Goal: Book appointment/travel/reservation

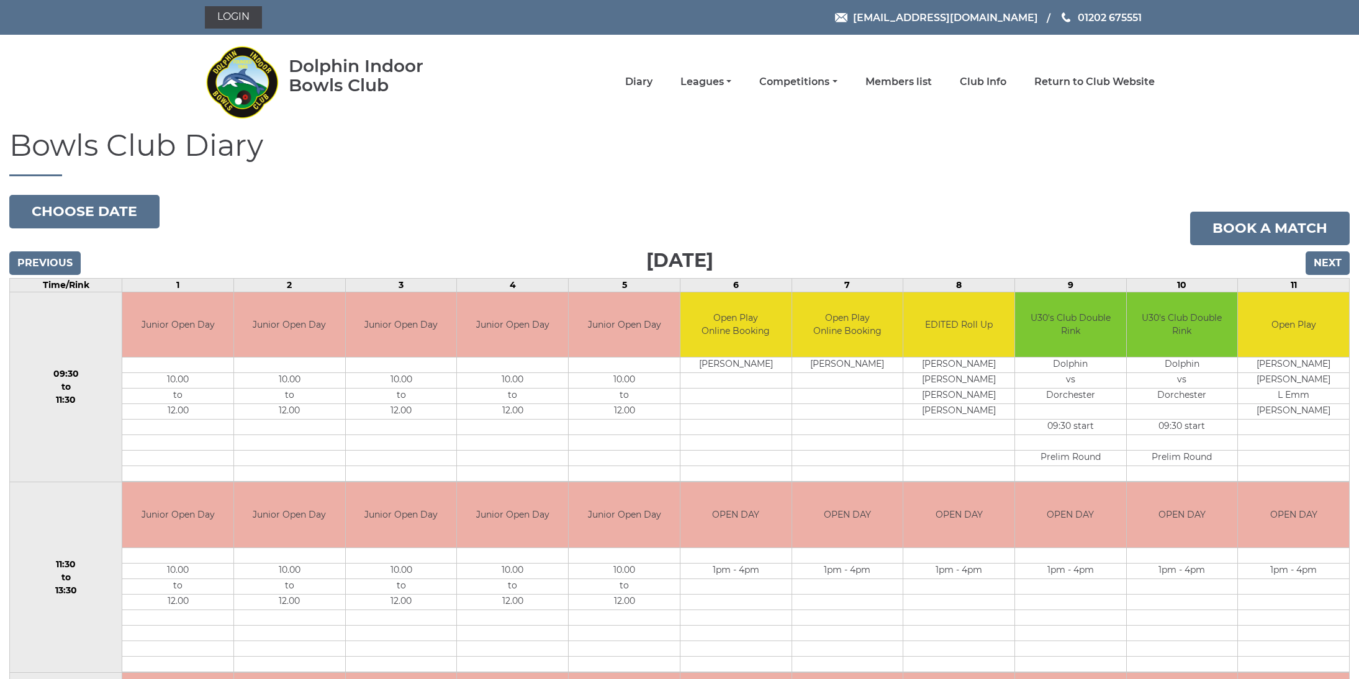
click at [1339, 266] on input "Next" at bounding box center [1328, 263] width 44 height 24
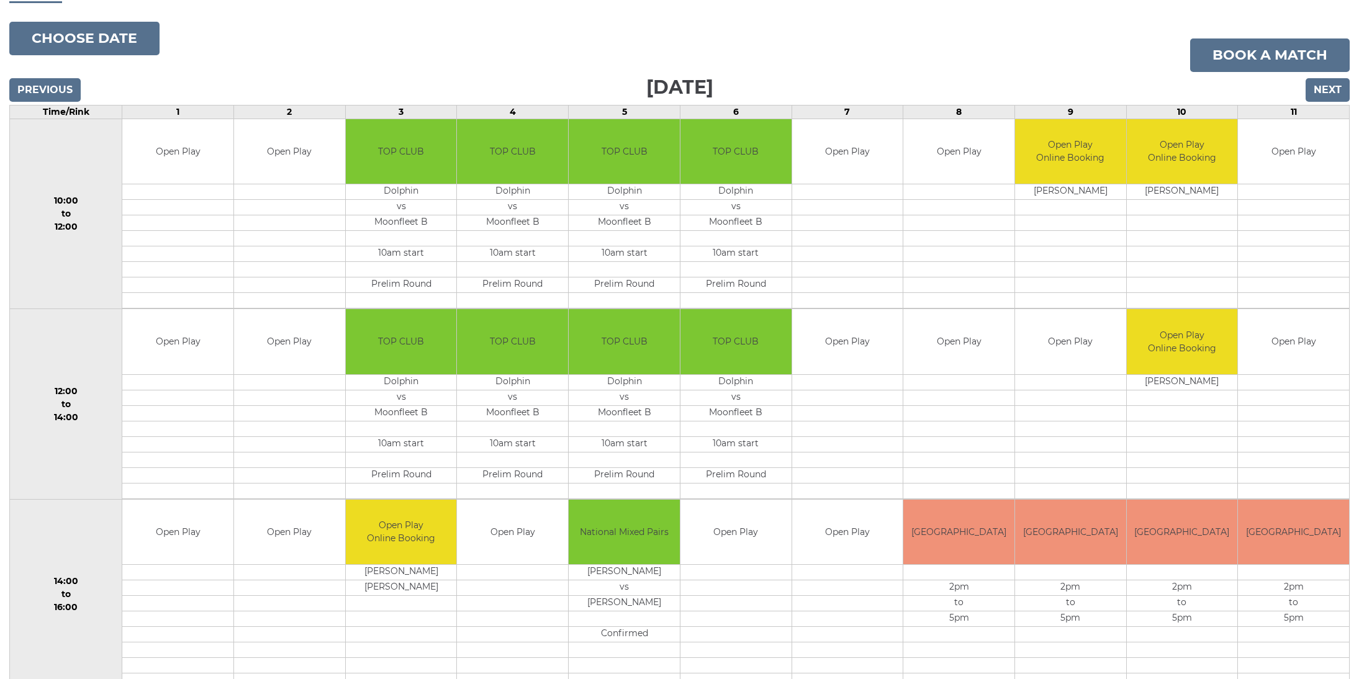
scroll to position [174, 0]
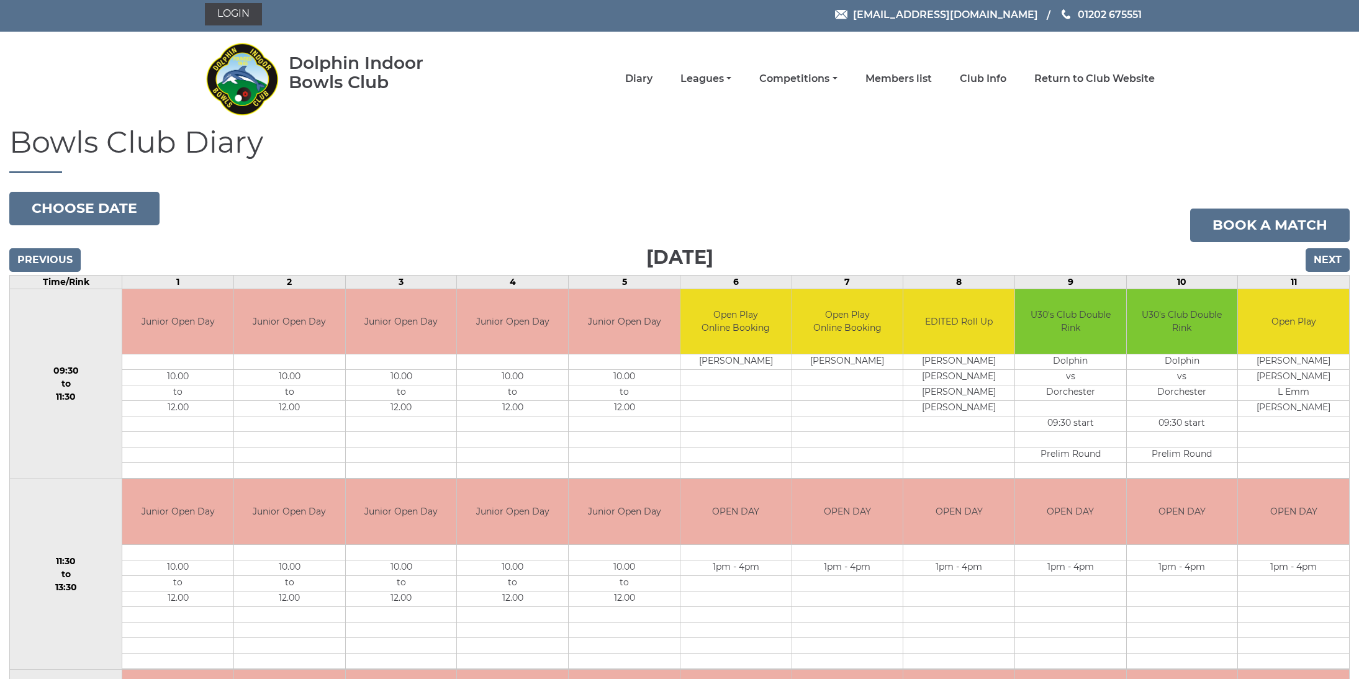
scroll to position [1, 0]
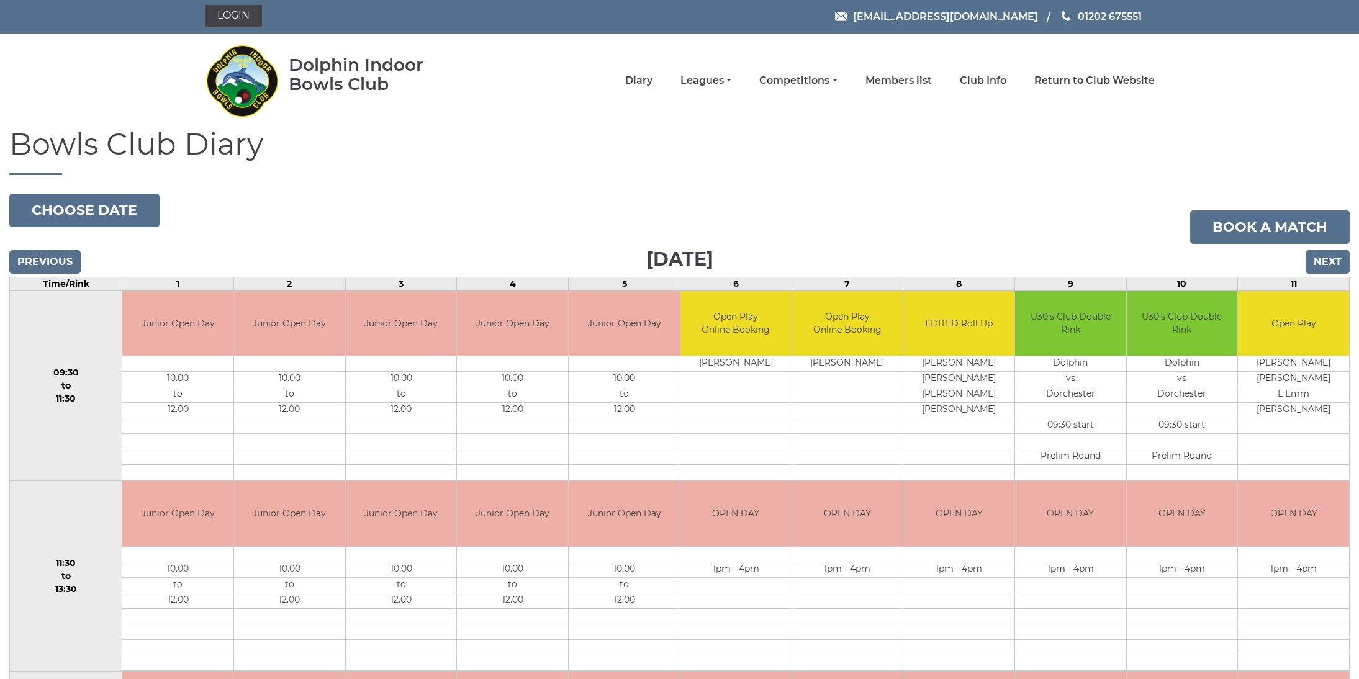
click at [1328, 259] on input "Next" at bounding box center [1328, 262] width 44 height 24
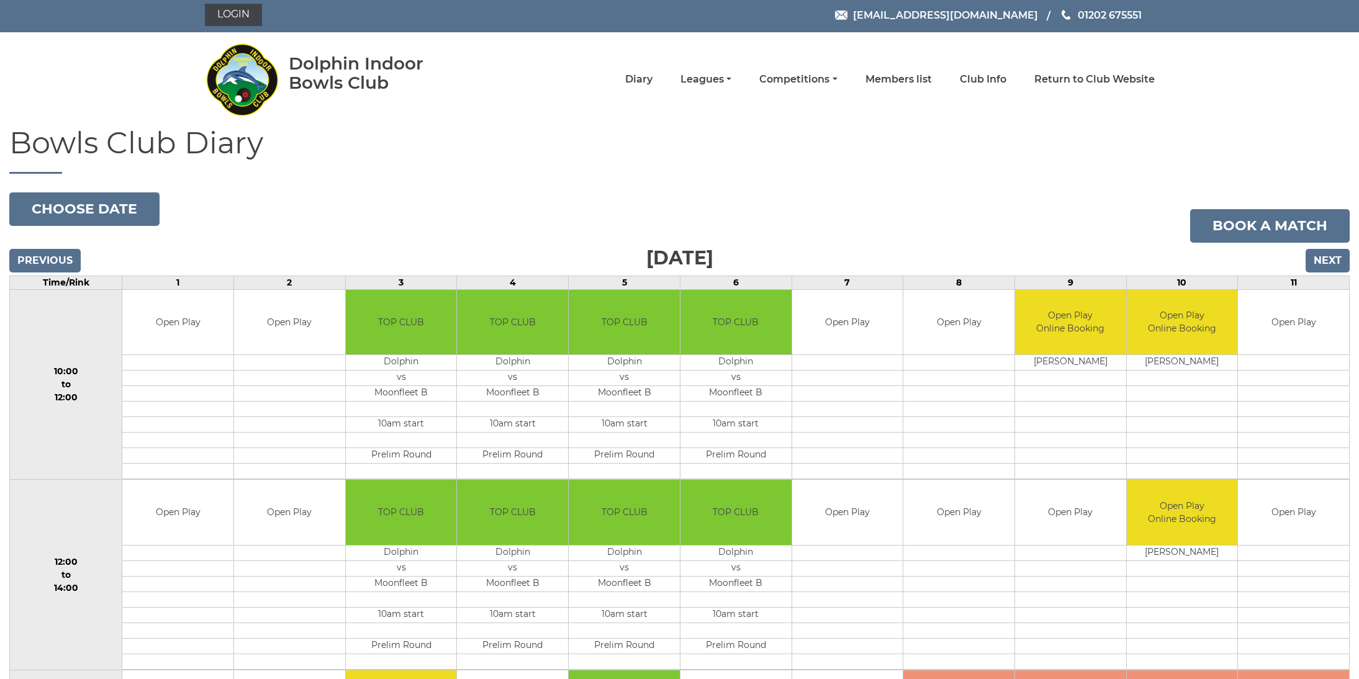
scroll to position [2, 0]
drag, startPoint x: 561, startPoint y: 256, endPoint x: 838, endPoint y: 256, distance: 276.9
click at [838, 256] on div "Previous Next" at bounding box center [679, 252] width 1340 height 19
drag, startPoint x: 826, startPoint y: 258, endPoint x: 515, endPoint y: 258, distance: 311.7
click at [515, 258] on div "Previous Next" at bounding box center [679, 252] width 1340 height 19
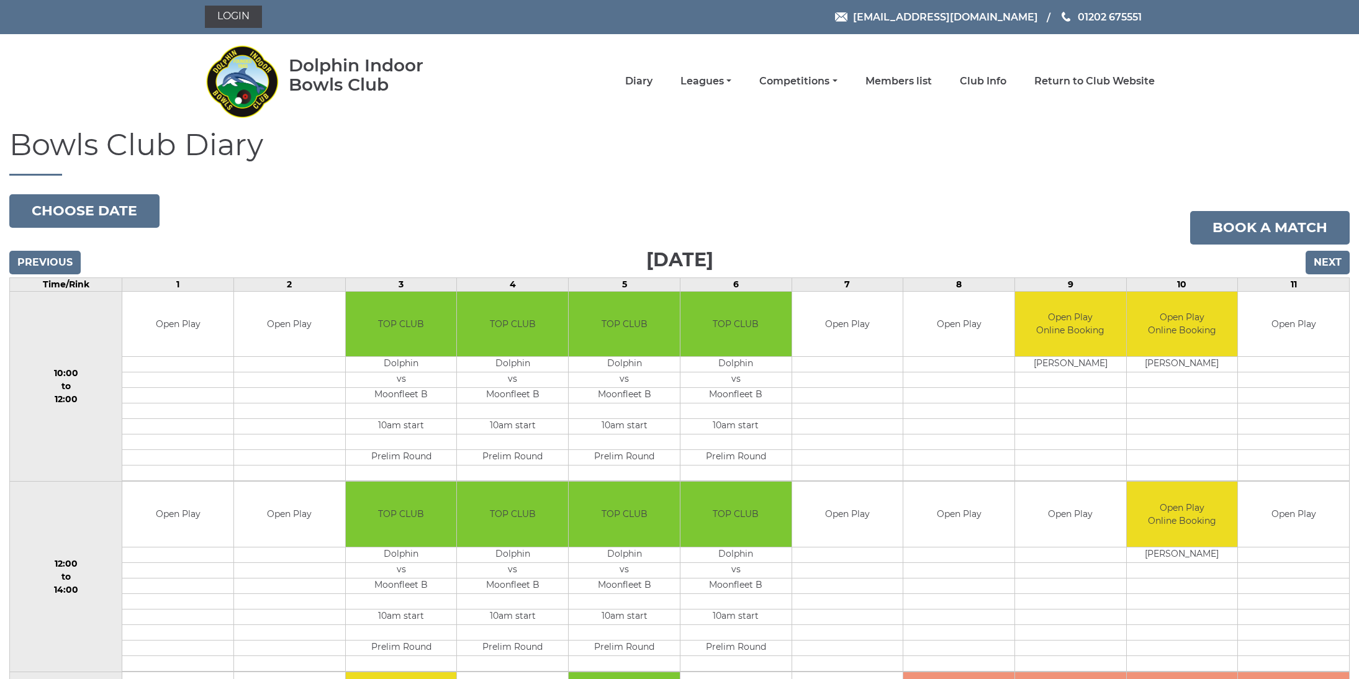
scroll to position [0, 0]
drag, startPoint x: 829, startPoint y: 325, endPoint x: 874, endPoint y: 324, distance: 45.3
click at [874, 324] on td "Open Play" at bounding box center [847, 324] width 111 height 65
drag, startPoint x: 941, startPoint y: 322, endPoint x: 982, endPoint y: 322, distance: 41.0
click at [982, 322] on td "Open Play" at bounding box center [958, 323] width 111 height 65
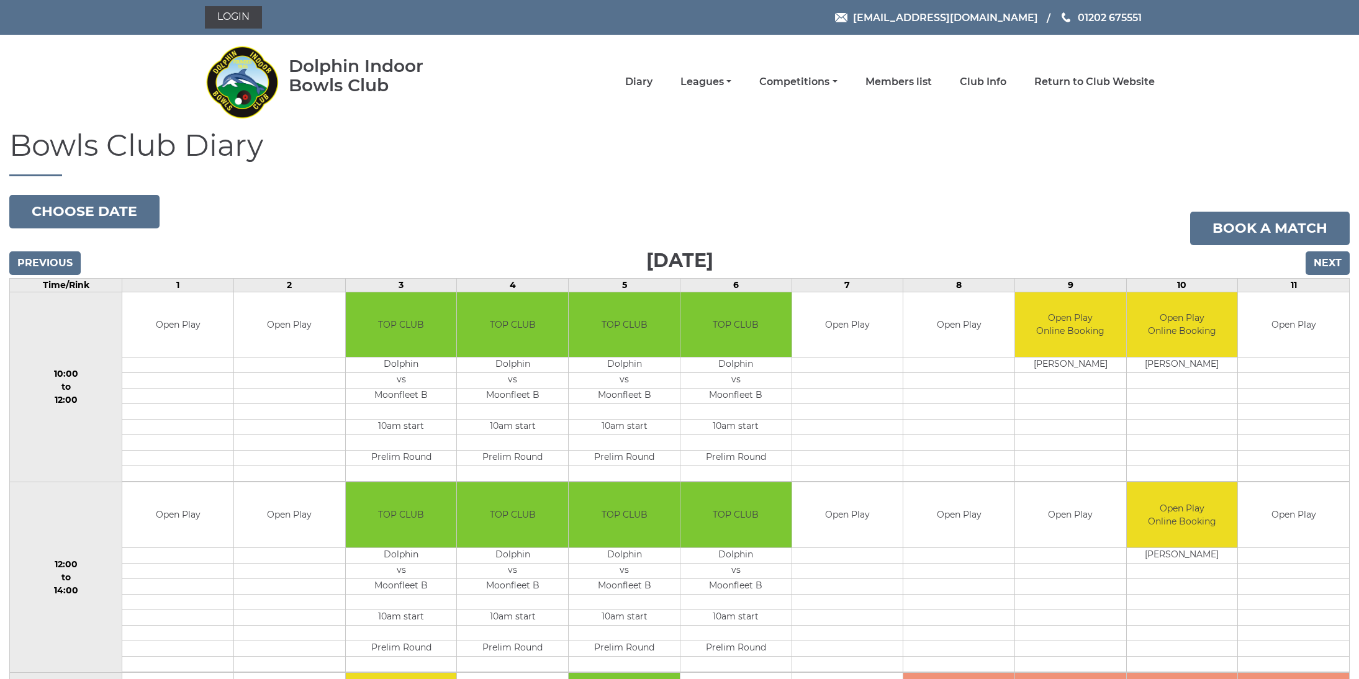
drag, startPoint x: 1051, startPoint y: 513, endPoint x: 1095, endPoint y: 514, distance: 43.5
click at [1095, 514] on td "Open Play" at bounding box center [1070, 514] width 111 height 65
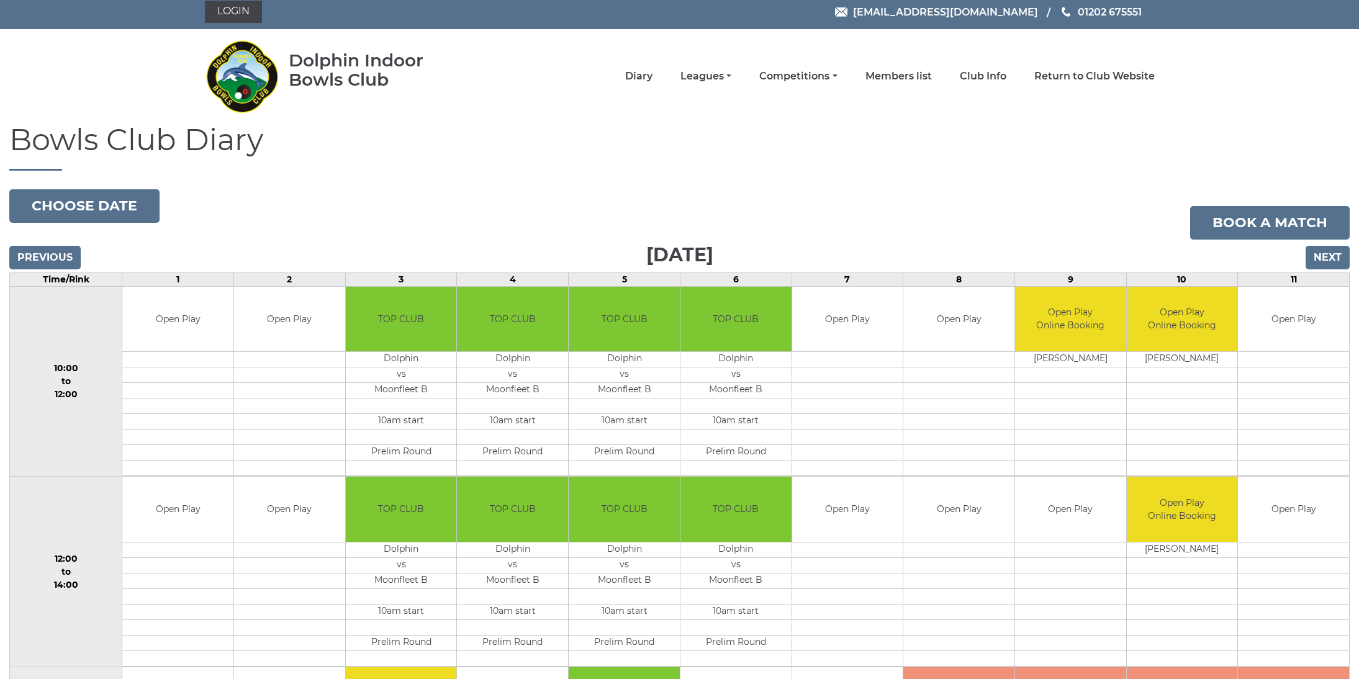
click at [1052, 554] on td at bounding box center [1070, 550] width 111 height 16
click at [225, 12] on link "Login" at bounding box center [233, 12] width 57 height 22
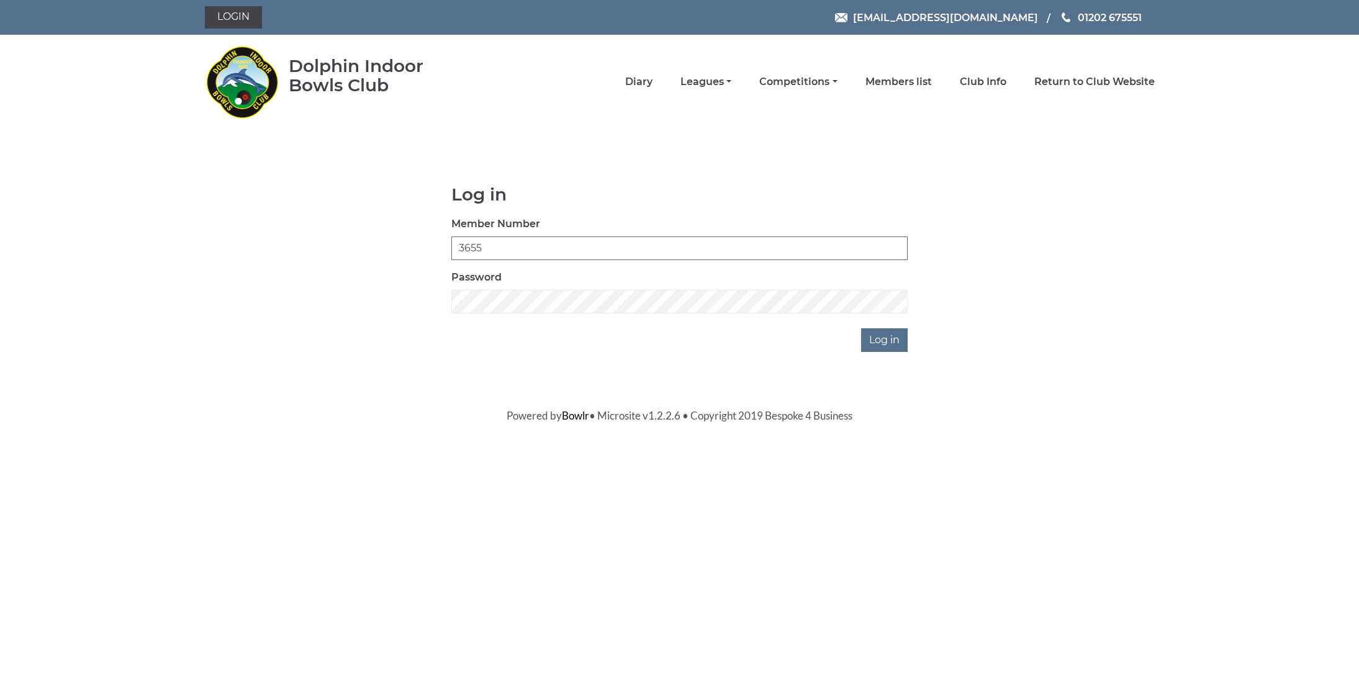
type input "3655"
click at [886, 340] on input "Log in" at bounding box center [884, 340] width 47 height 24
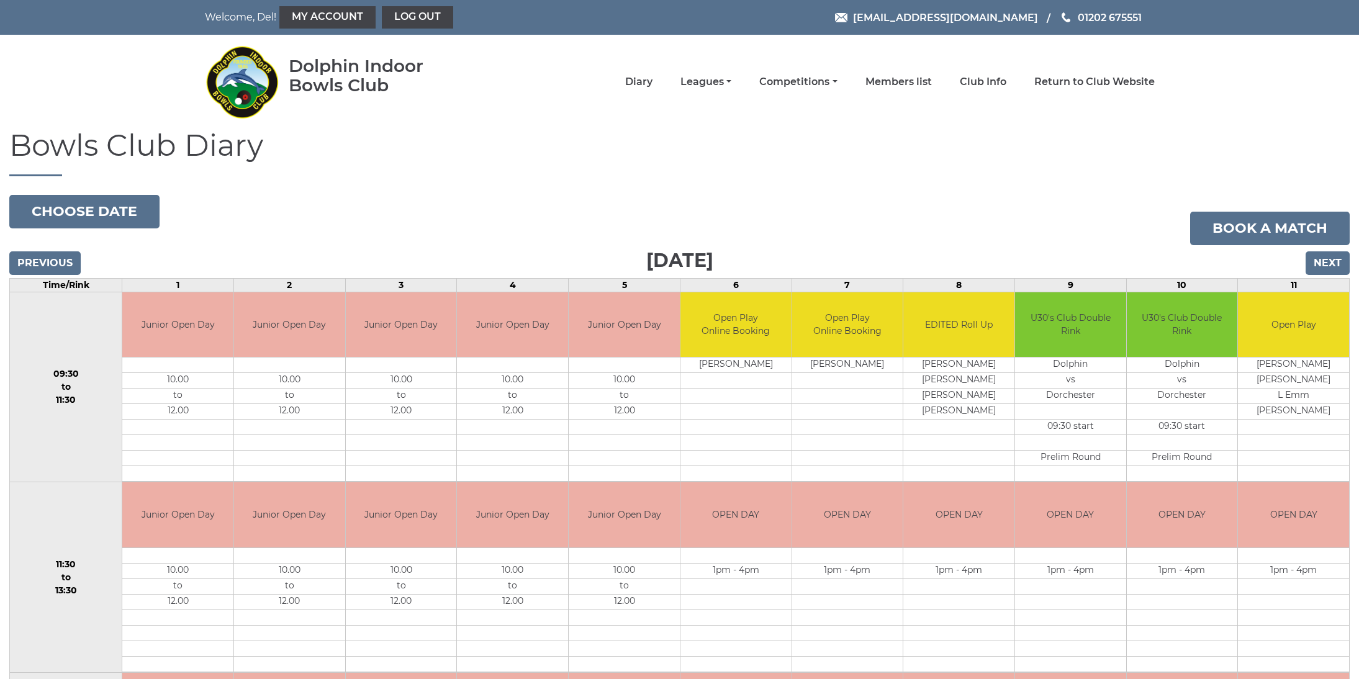
scroll to position [4, 0]
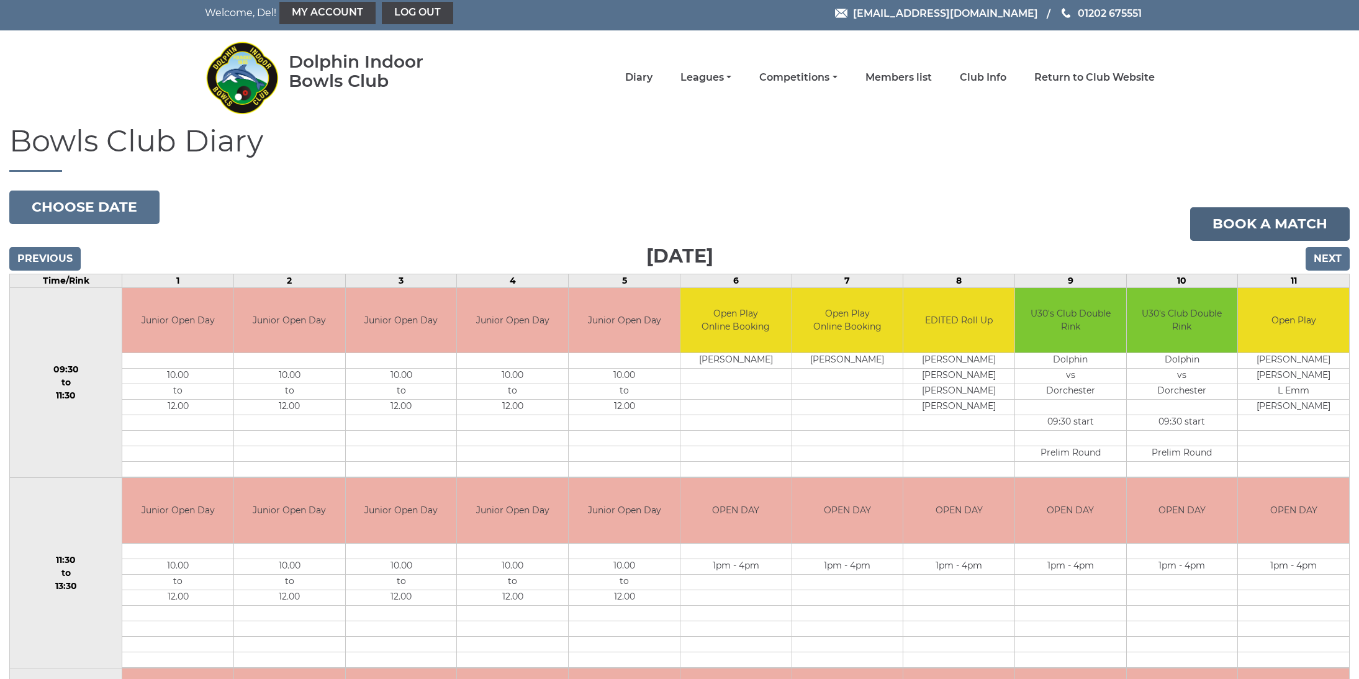
click at [1248, 220] on link "Book a match" at bounding box center [1270, 224] width 160 height 34
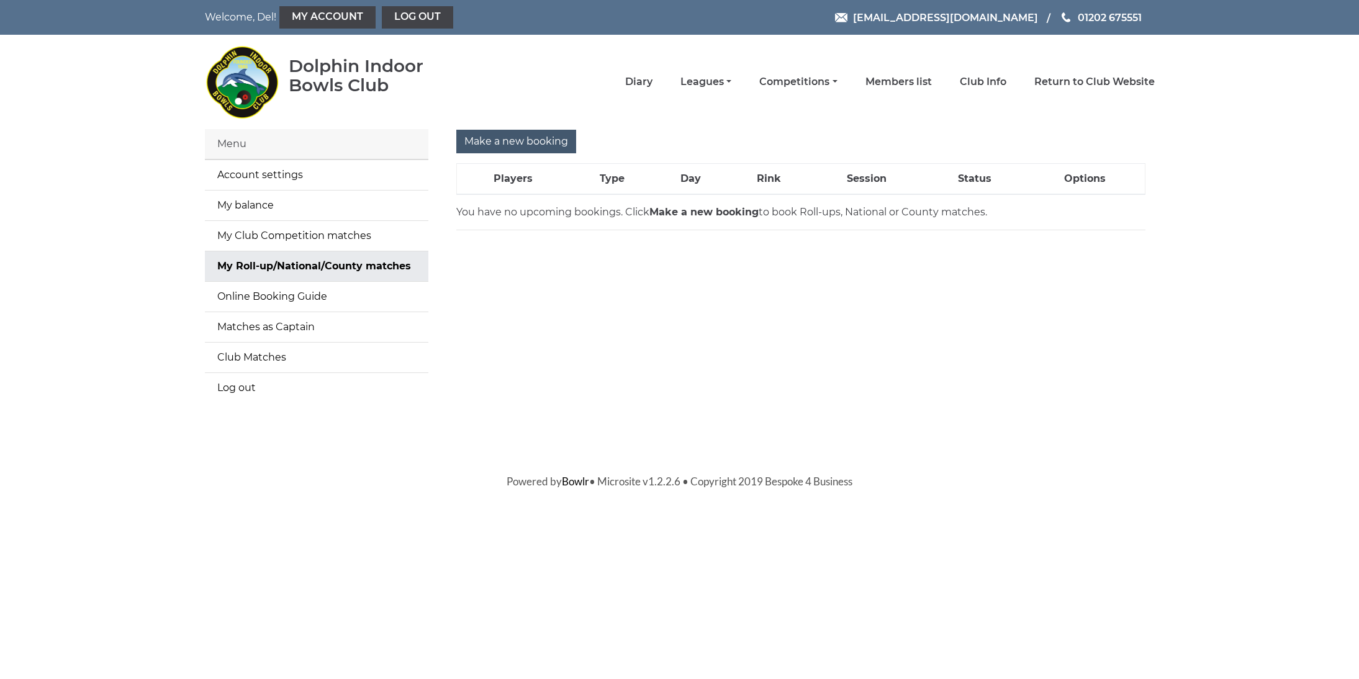
click at [488, 136] on input "Make a new booking" at bounding box center [516, 142] width 120 height 24
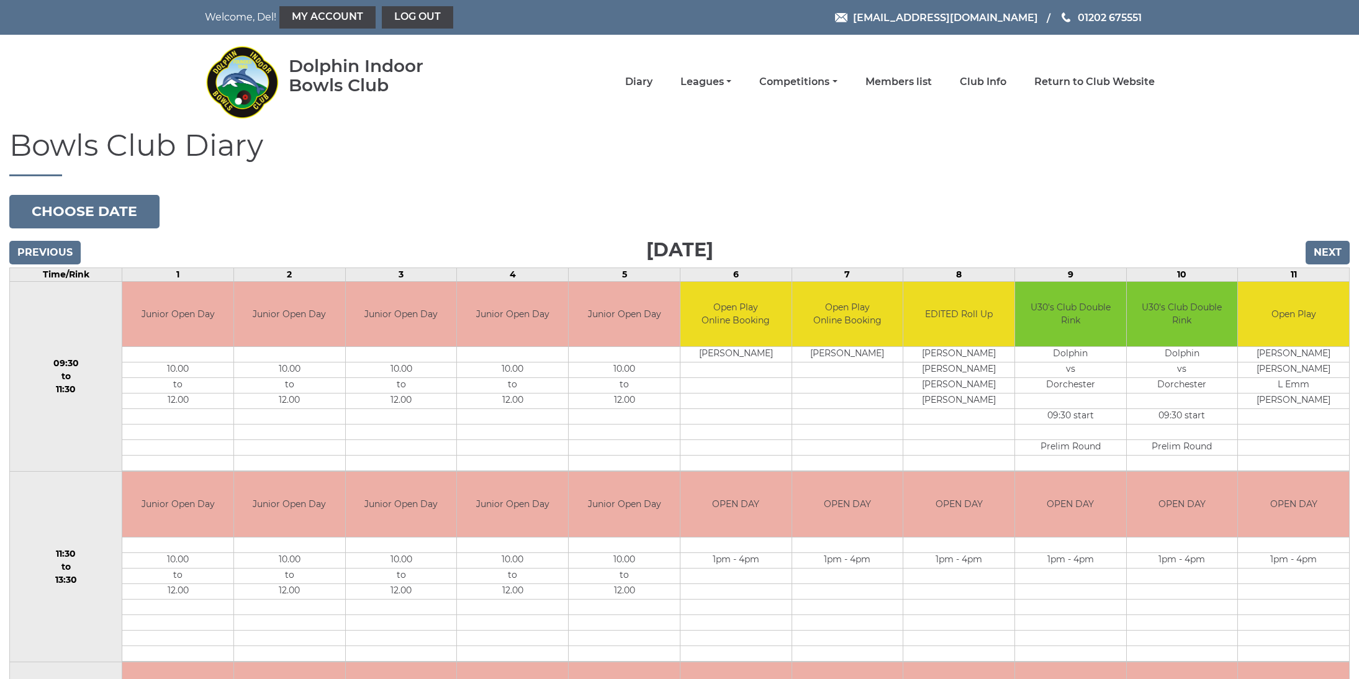
click at [1316, 258] on input "Next" at bounding box center [1328, 253] width 44 height 24
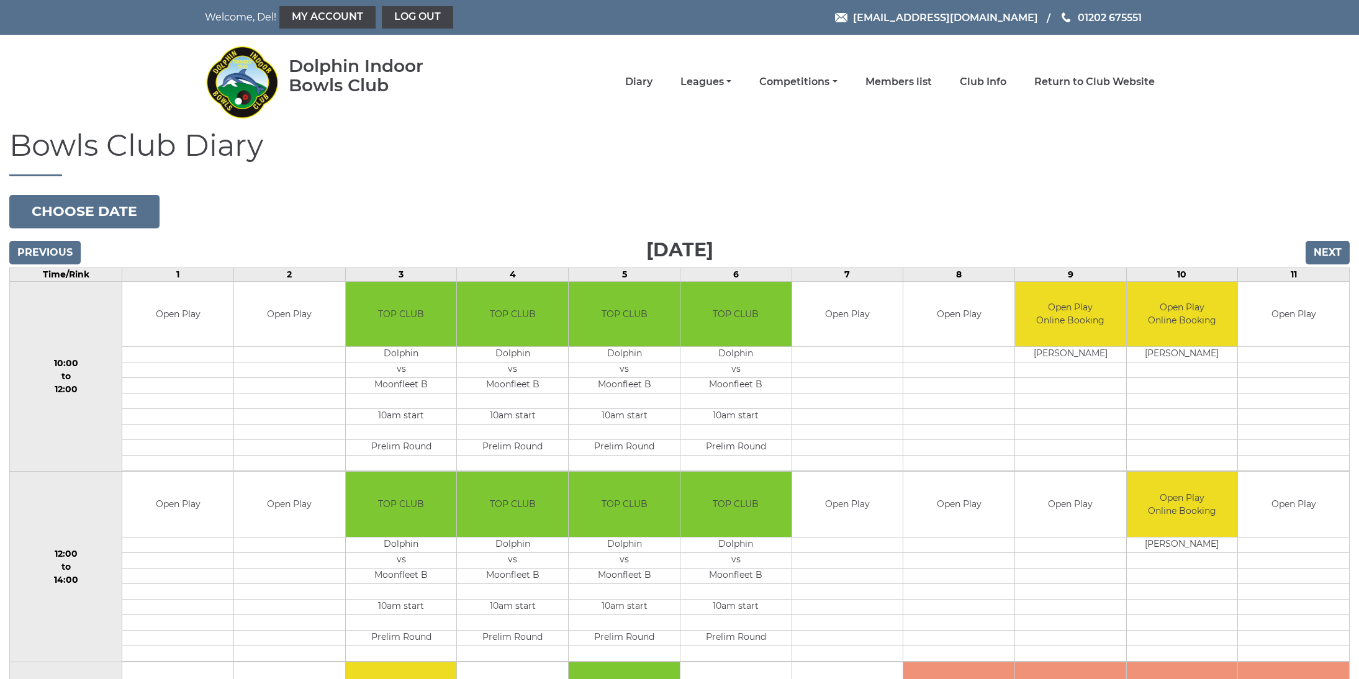
scroll to position [2, 0]
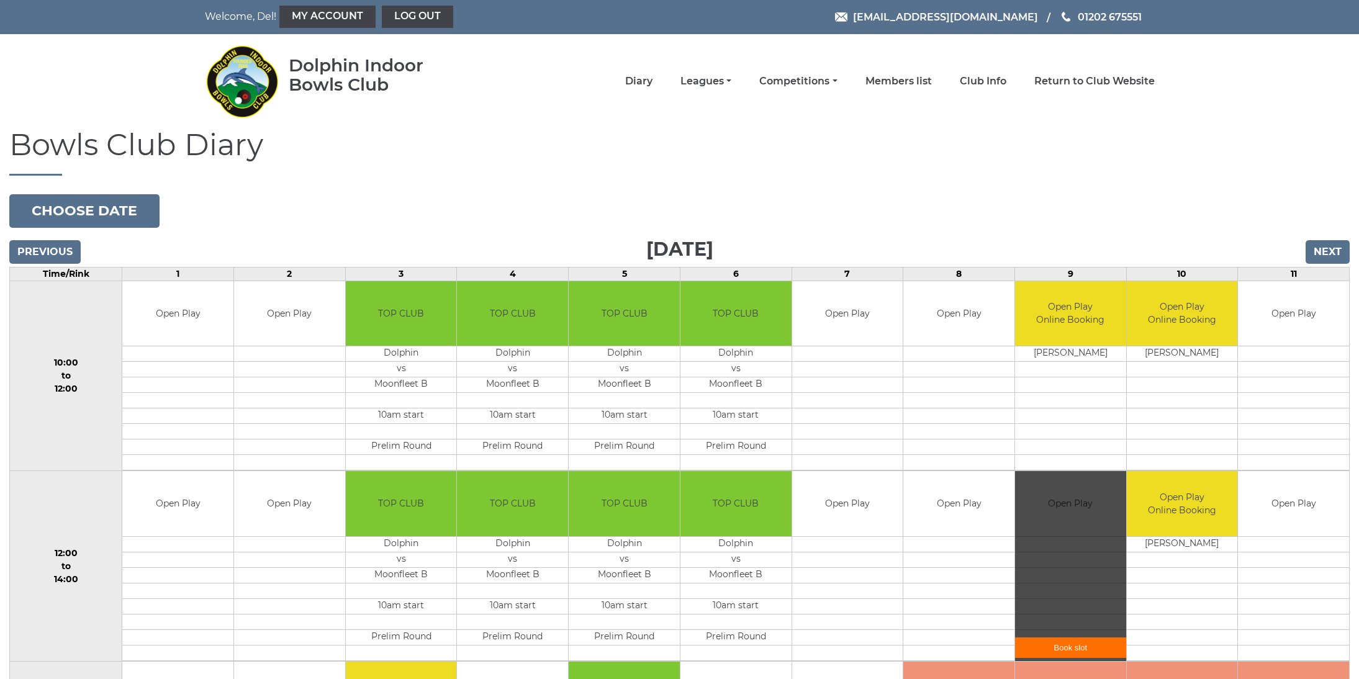
click at [1039, 508] on div "Book slot" at bounding box center [1070, 566] width 111 height 190
click at [1067, 646] on link "Book slot" at bounding box center [1070, 648] width 111 height 20
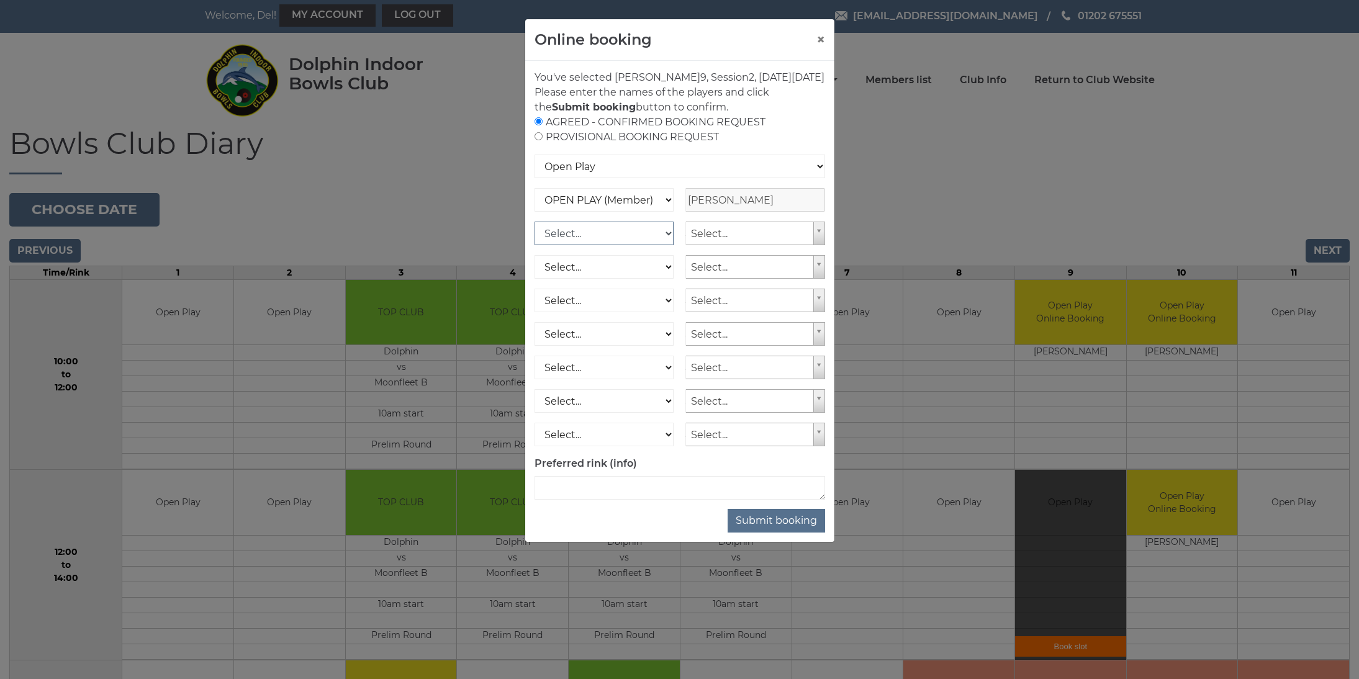
select select "1_12"
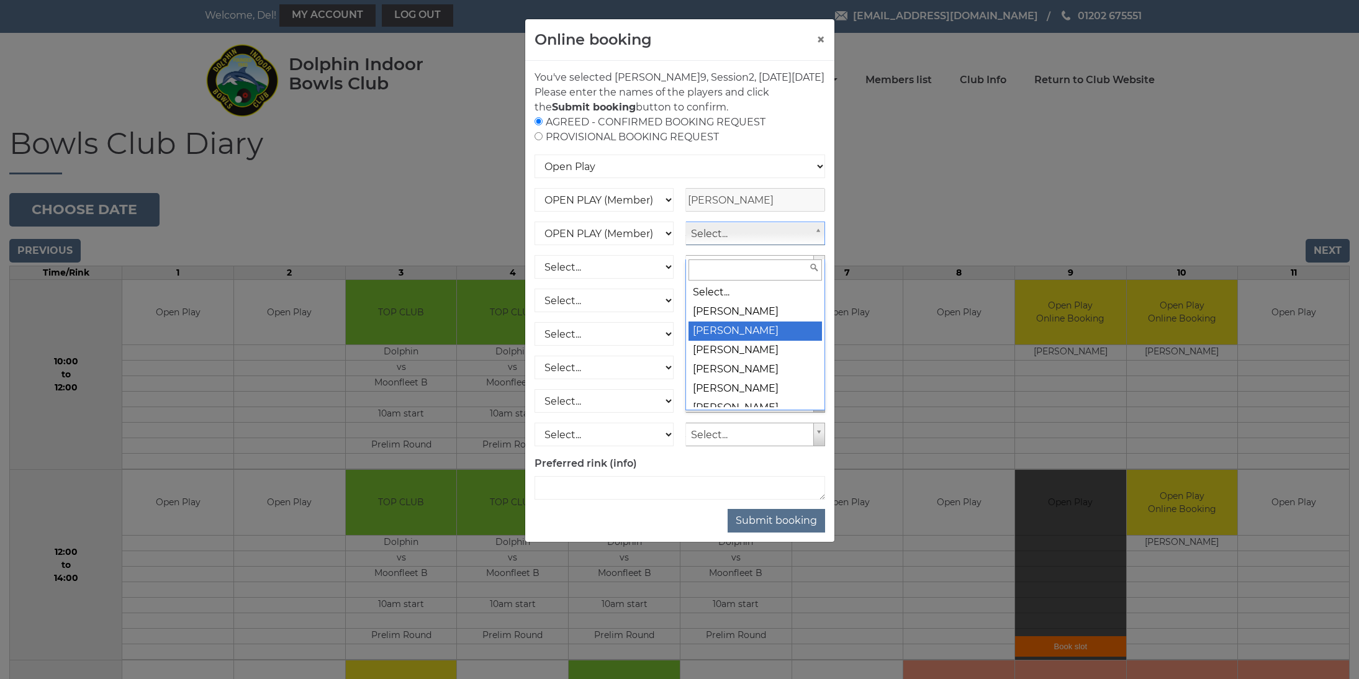
scroll to position [0, 0]
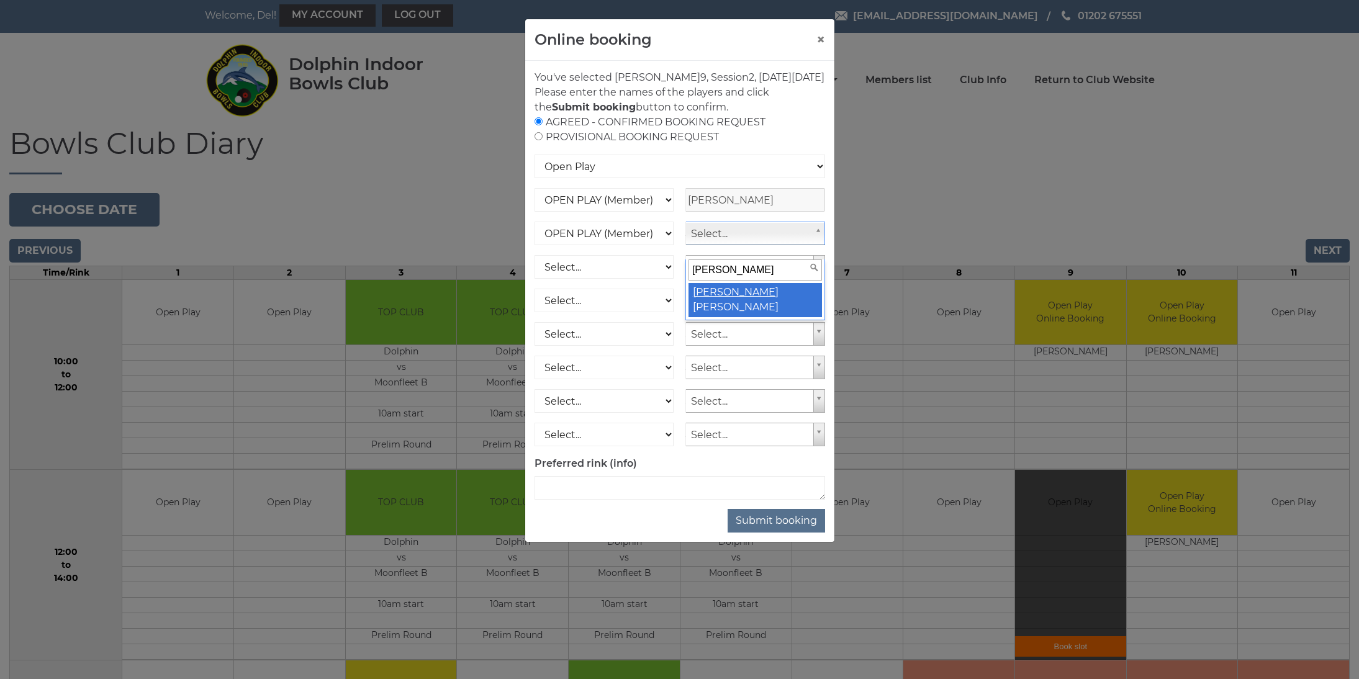
type input "jo t"
select select "1682"
click at [775, 533] on button "Submit booking" at bounding box center [776, 521] width 97 height 24
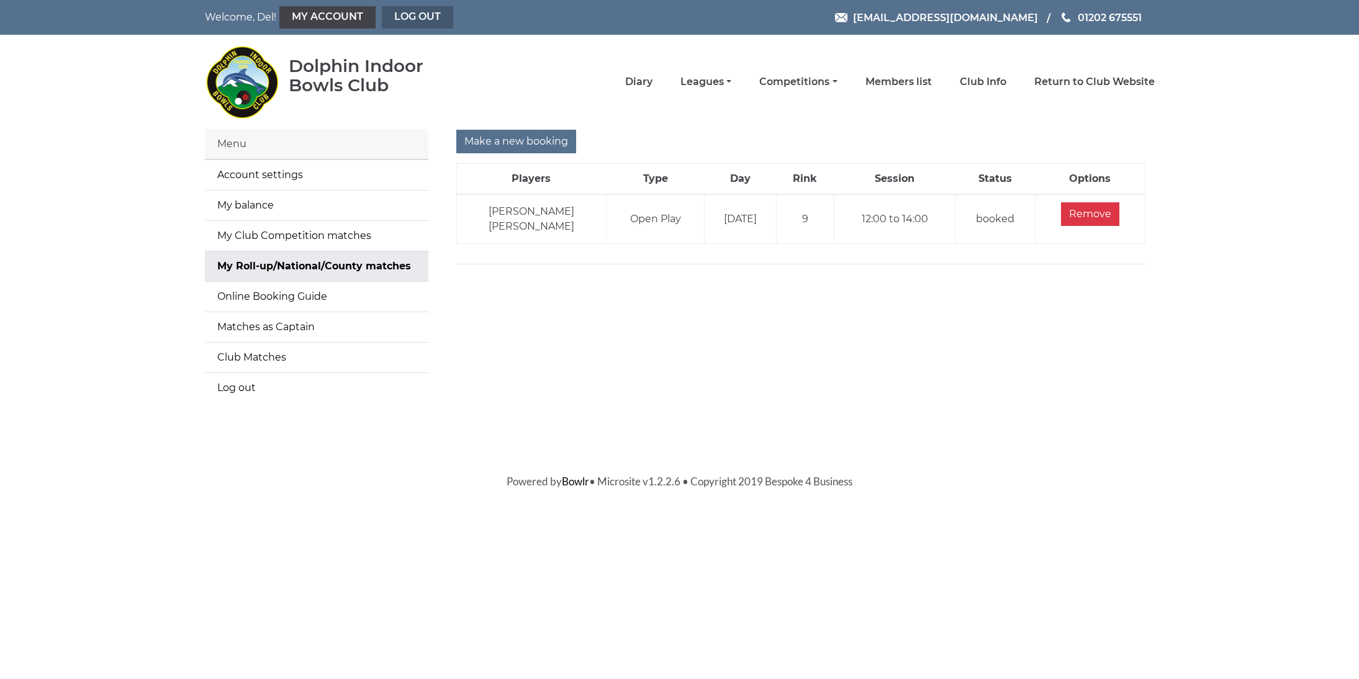
click at [395, 14] on link "Log out" at bounding box center [417, 17] width 71 height 22
